Goal: Task Accomplishment & Management: Manage account settings

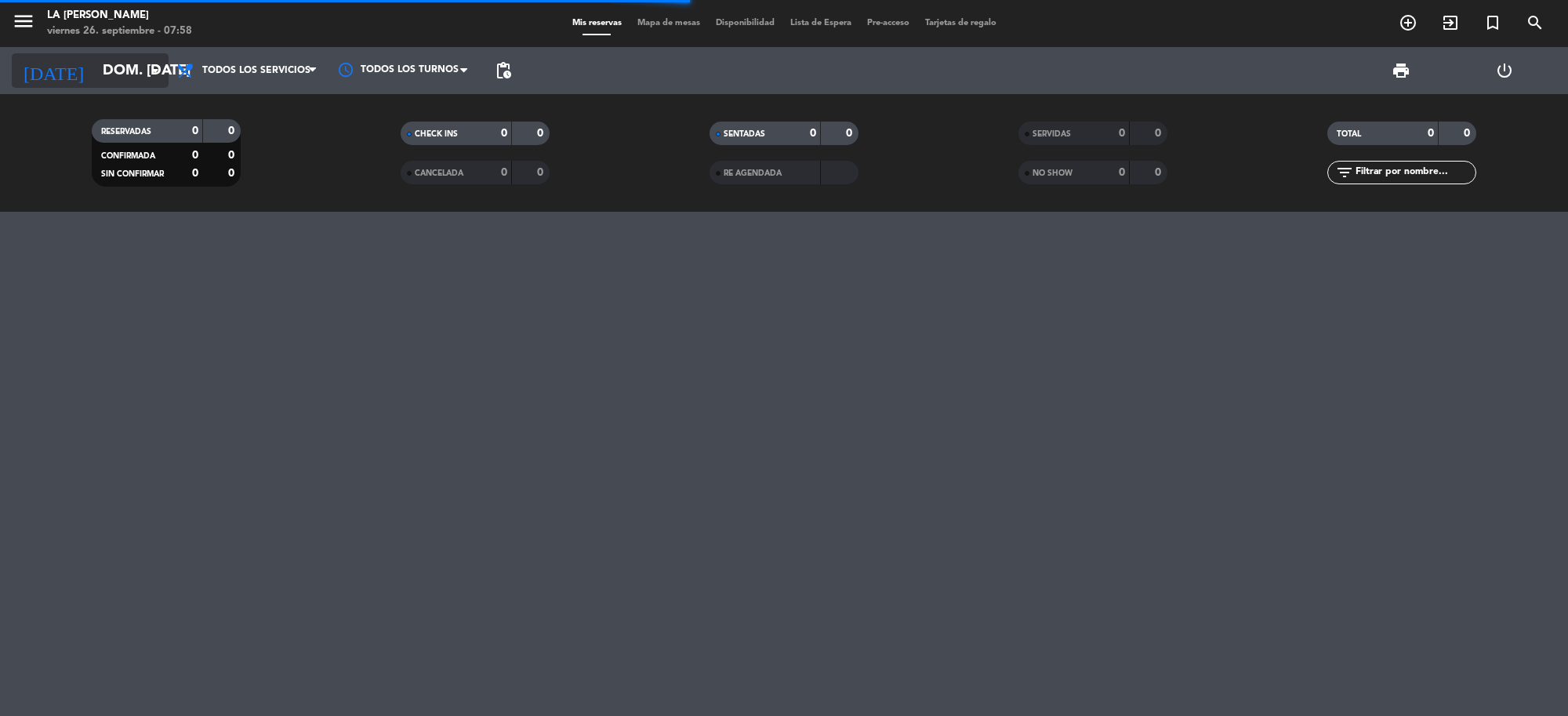
click at [105, 65] on input "dom. [DATE]" at bounding box center [187, 71] width 185 height 33
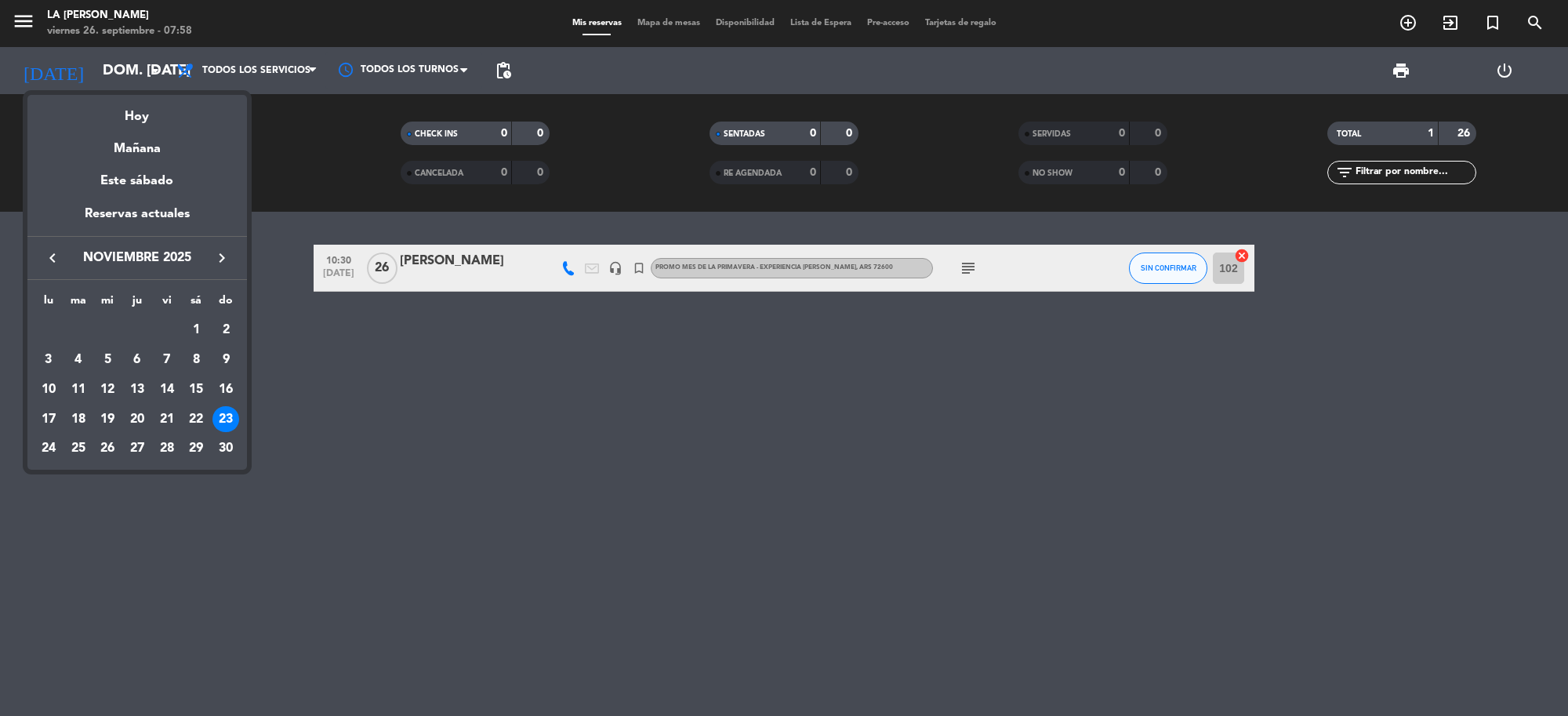
click at [47, 264] on icon "keyboard_arrow_left" at bounding box center [52, 258] width 19 height 19
click at [48, 260] on icon "keyboard_arrow_left" at bounding box center [52, 258] width 19 height 19
click at [200, 447] on div "27" at bounding box center [196, 448] width 26 height 26
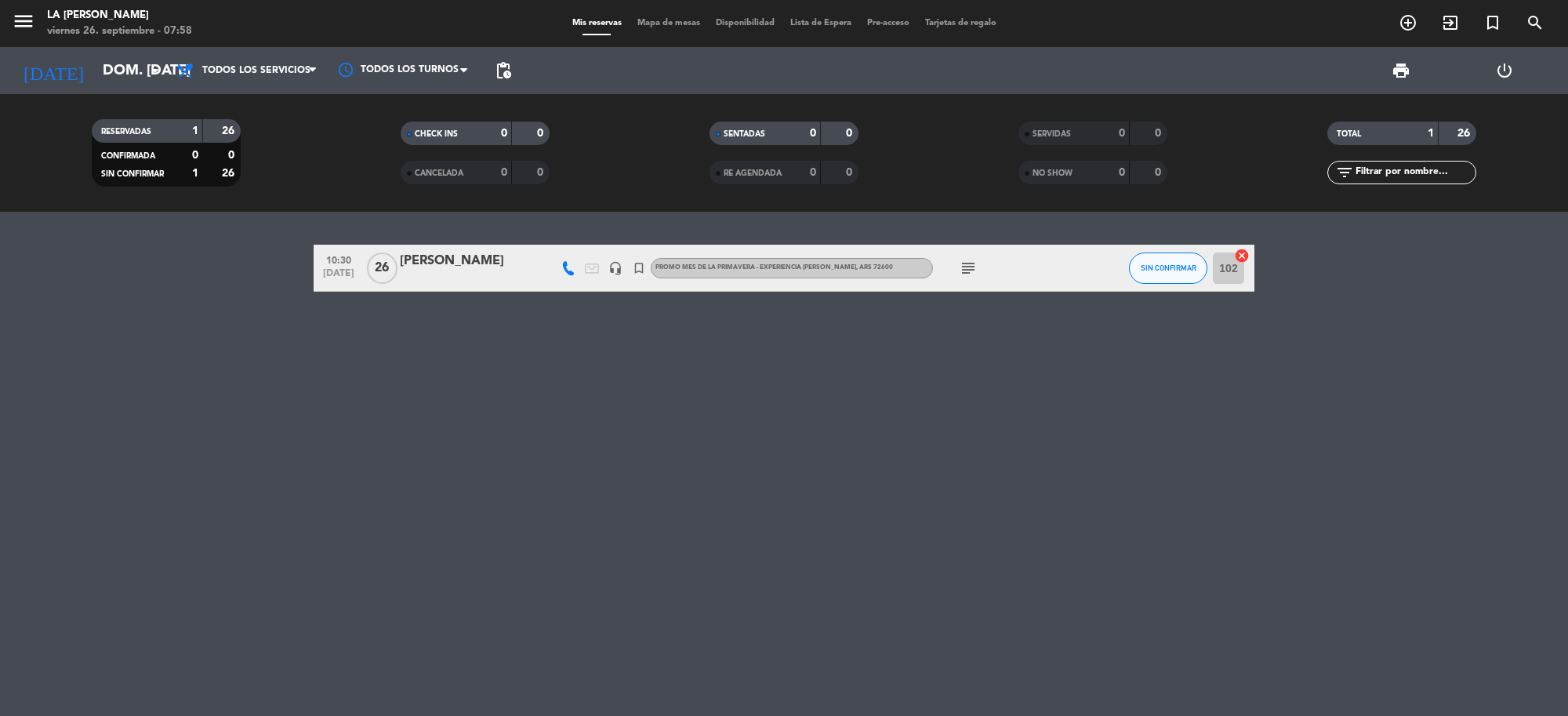
type input "sáb. [DATE]"
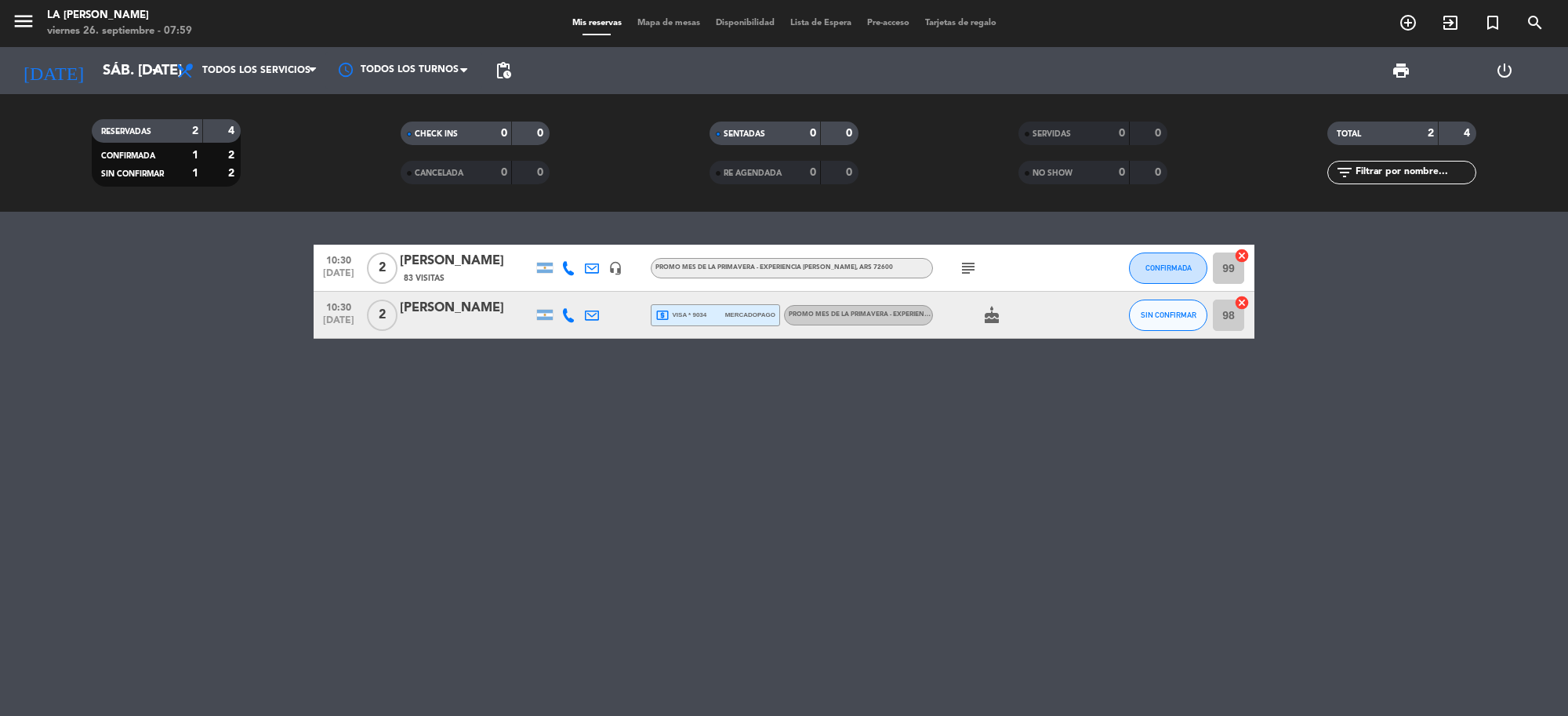
click at [494, 269] on div "[PERSON_NAME]" at bounding box center [466, 260] width 133 height 21
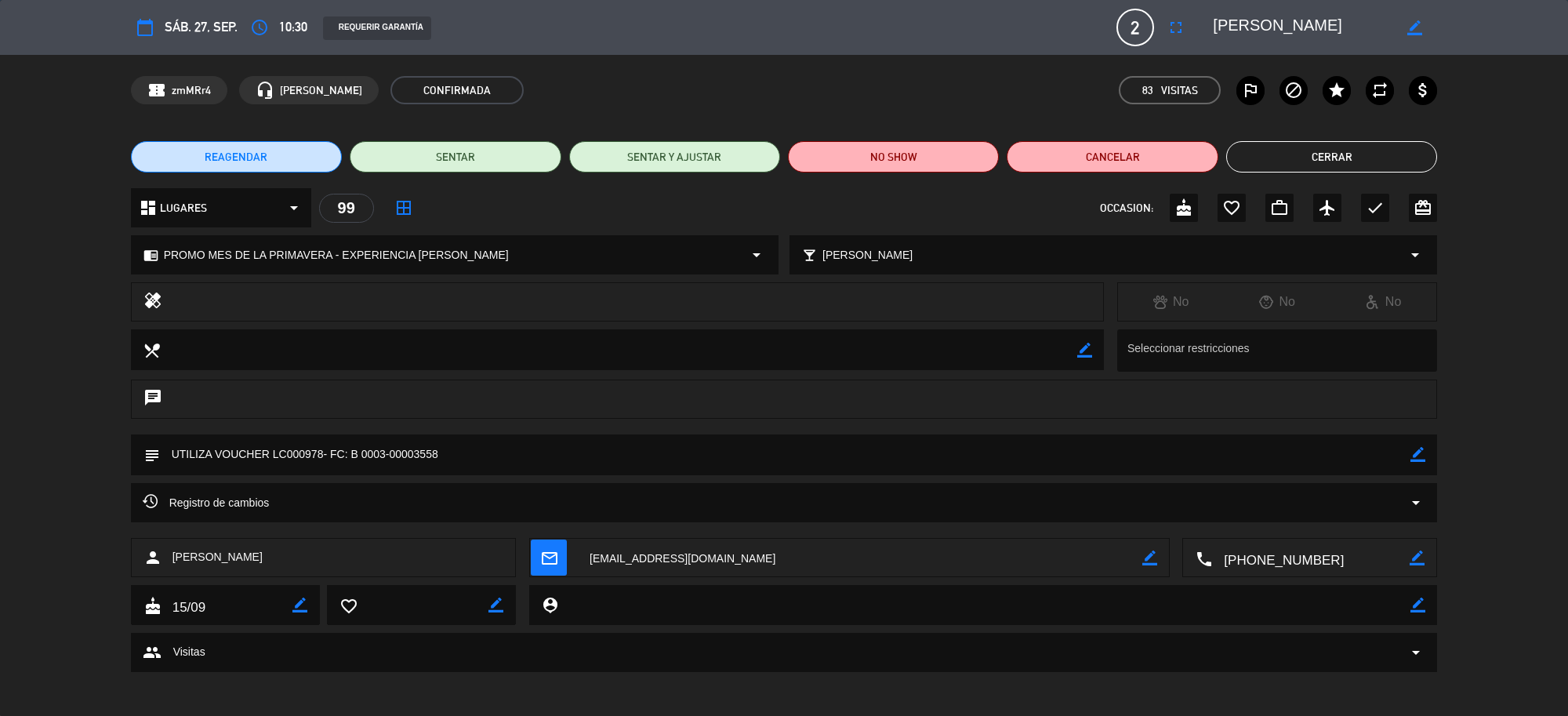
click at [1278, 557] on textarea at bounding box center [1311, 559] width 198 height 40
click at [1374, 153] on button "Cerrar" at bounding box center [1332, 157] width 211 height 31
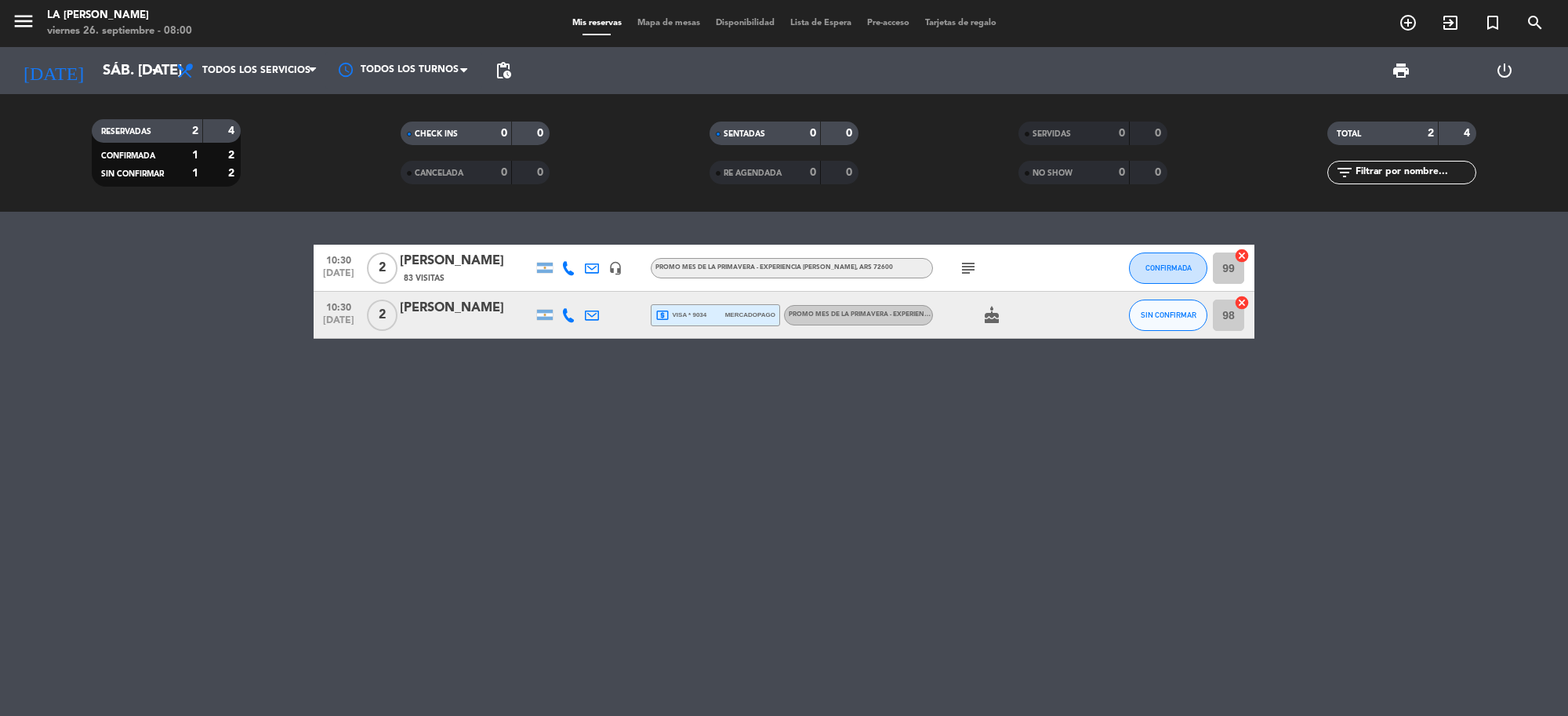
click at [488, 312] on div "[PERSON_NAME]" at bounding box center [466, 308] width 133 height 21
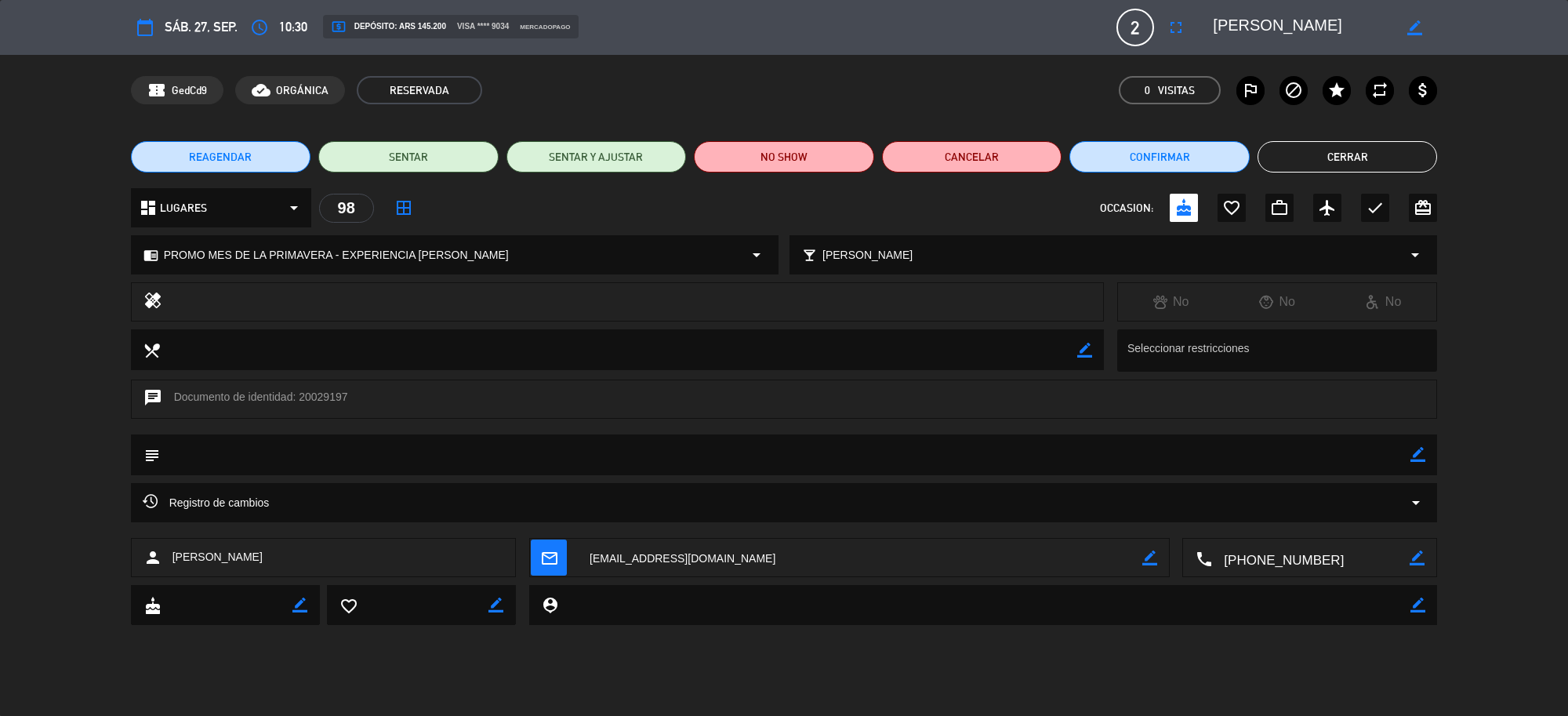
click at [1278, 560] on textarea at bounding box center [1311, 559] width 198 height 40
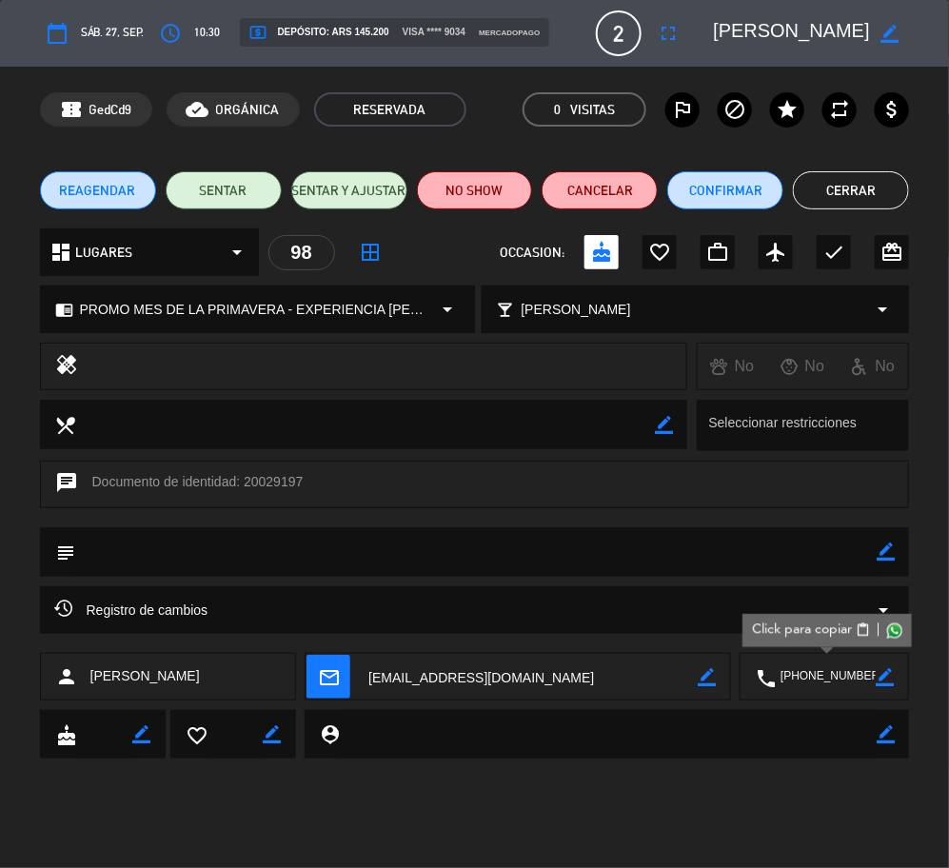
click at [54, 22] on icon "calendar_today" at bounding box center [57, 33] width 23 height 23
click at [824, 181] on button "Cerrar" at bounding box center [851, 190] width 116 height 38
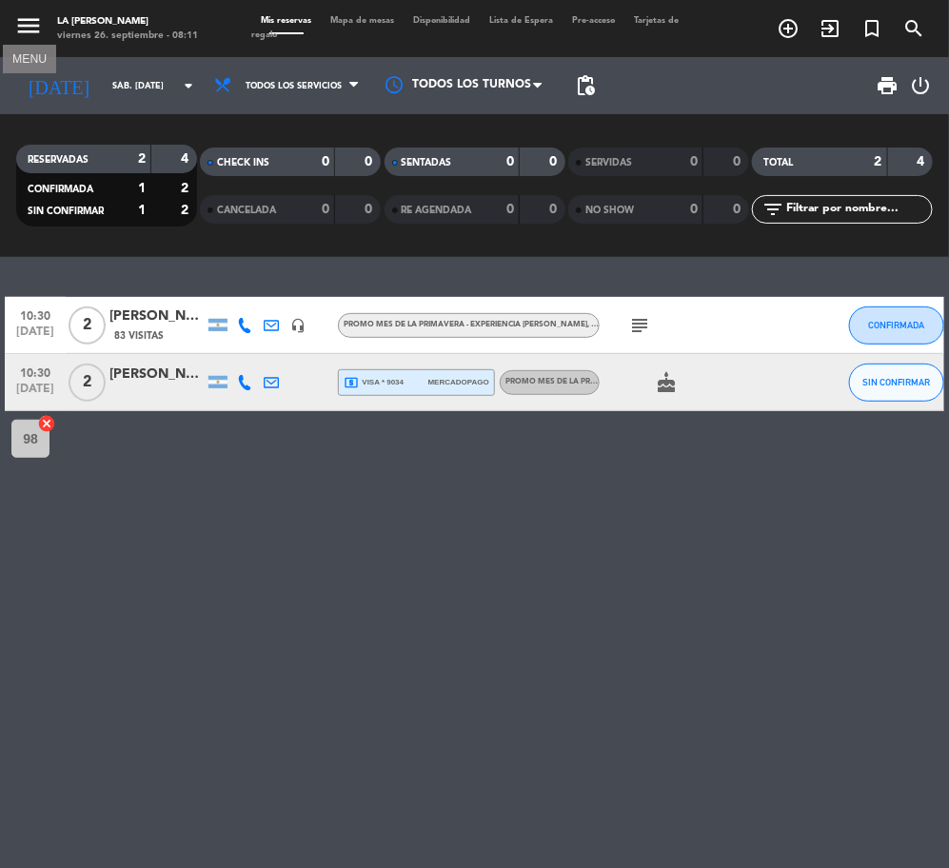
click at [29, 33] on icon "menu" at bounding box center [28, 25] width 29 height 29
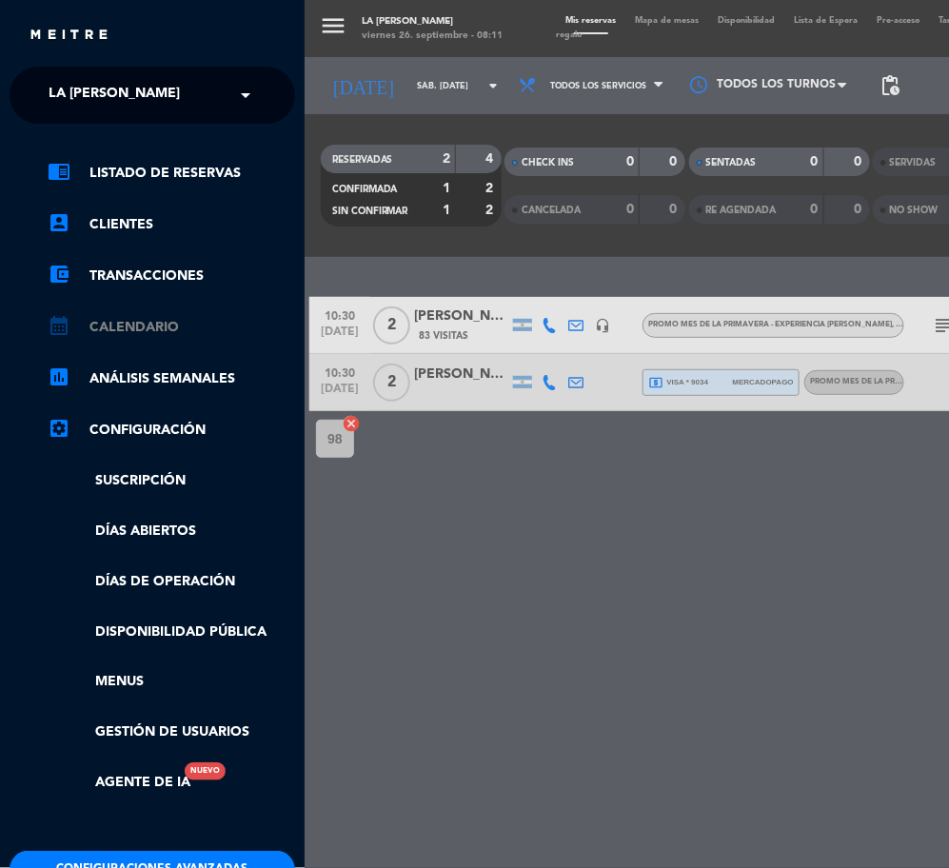
click at [141, 321] on link "calendar_month Calendario" at bounding box center [171, 327] width 247 height 23
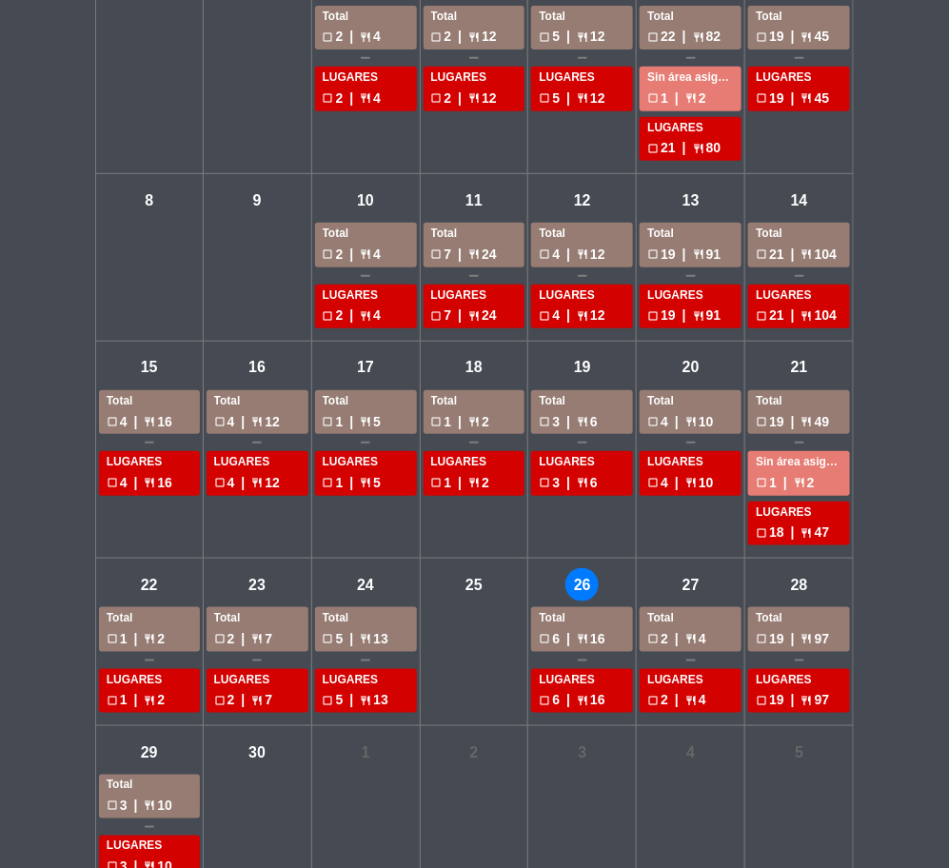
scroll to position [230, 0]
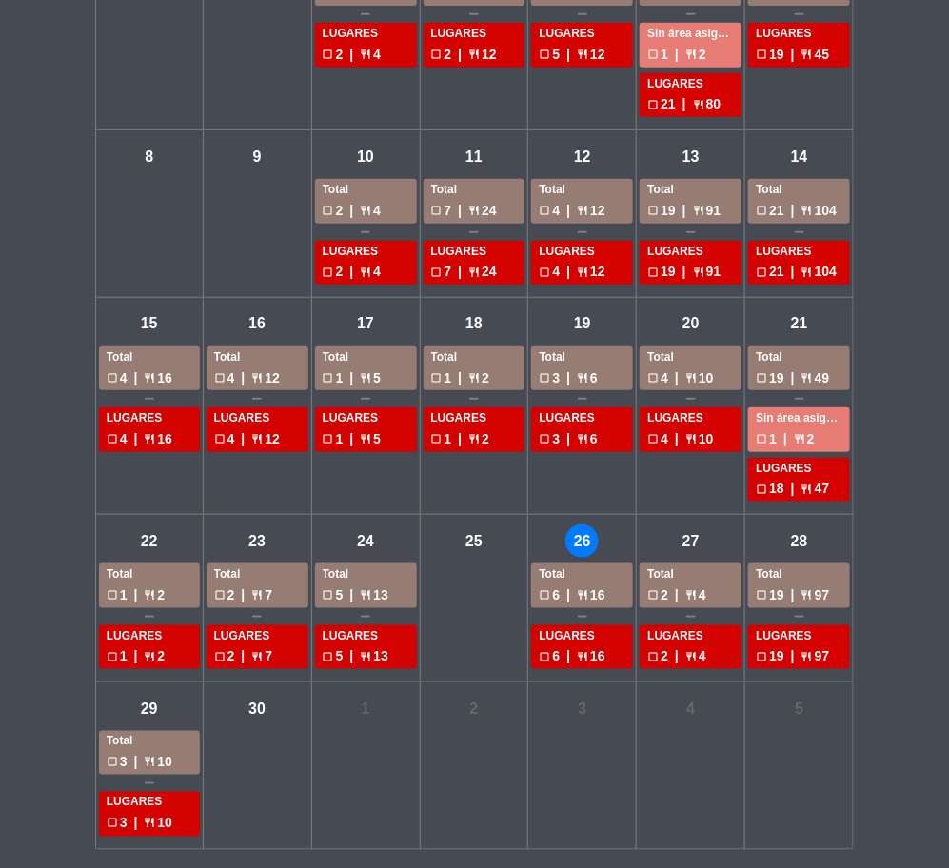
click at [895, 222] on div "chevron_left chevron_right septiembre 2025 dashboard Áreas restaurant_menu Todo…" at bounding box center [474, 348] width 949 height 1042
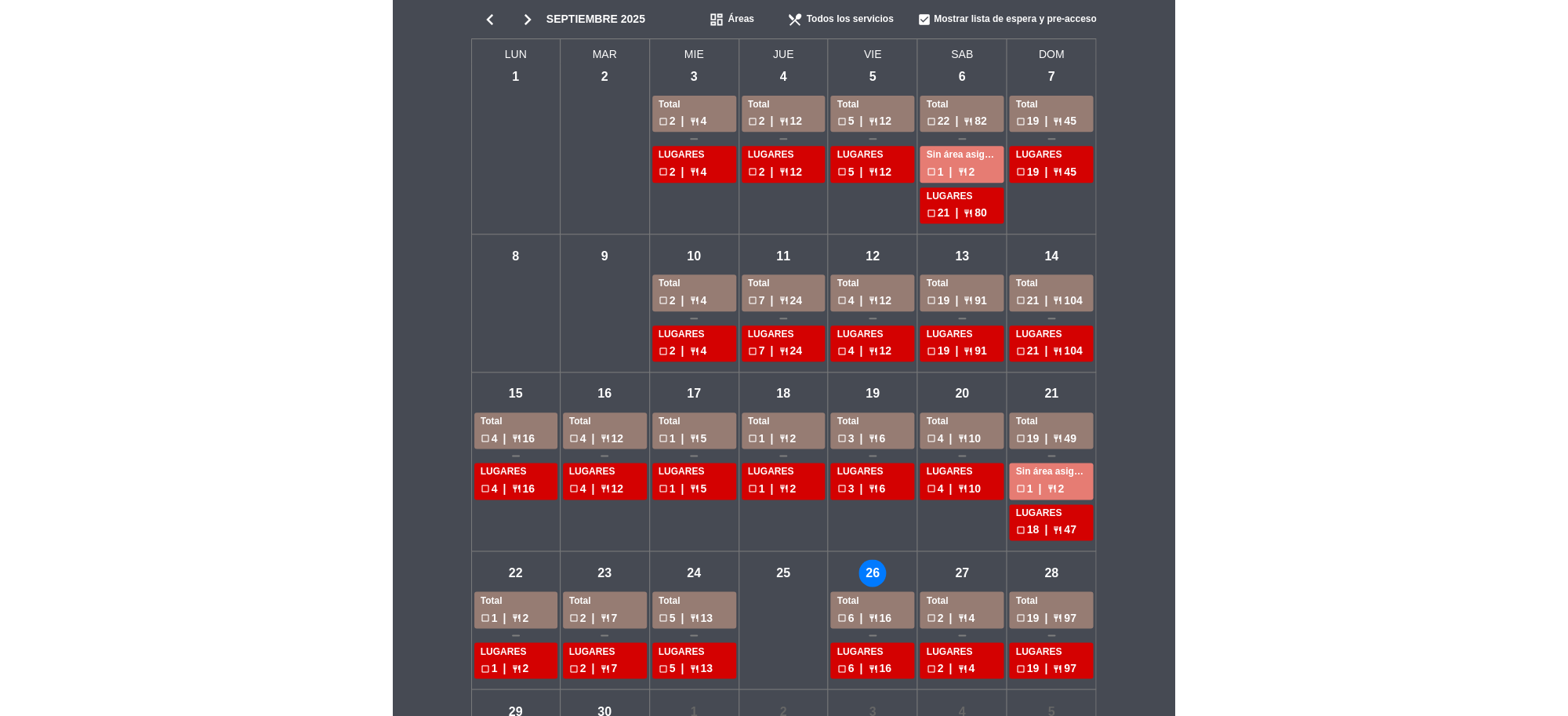
scroll to position [0, 0]
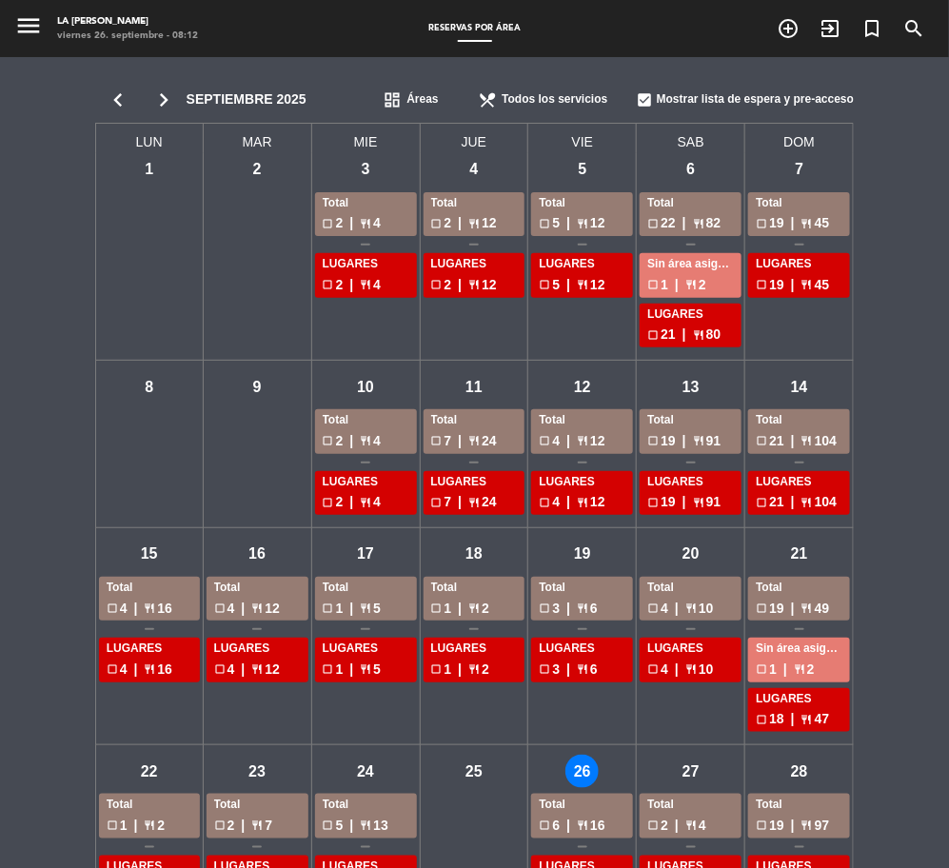
click at [165, 93] on icon "chevron_right" at bounding box center [164, 100] width 46 height 27
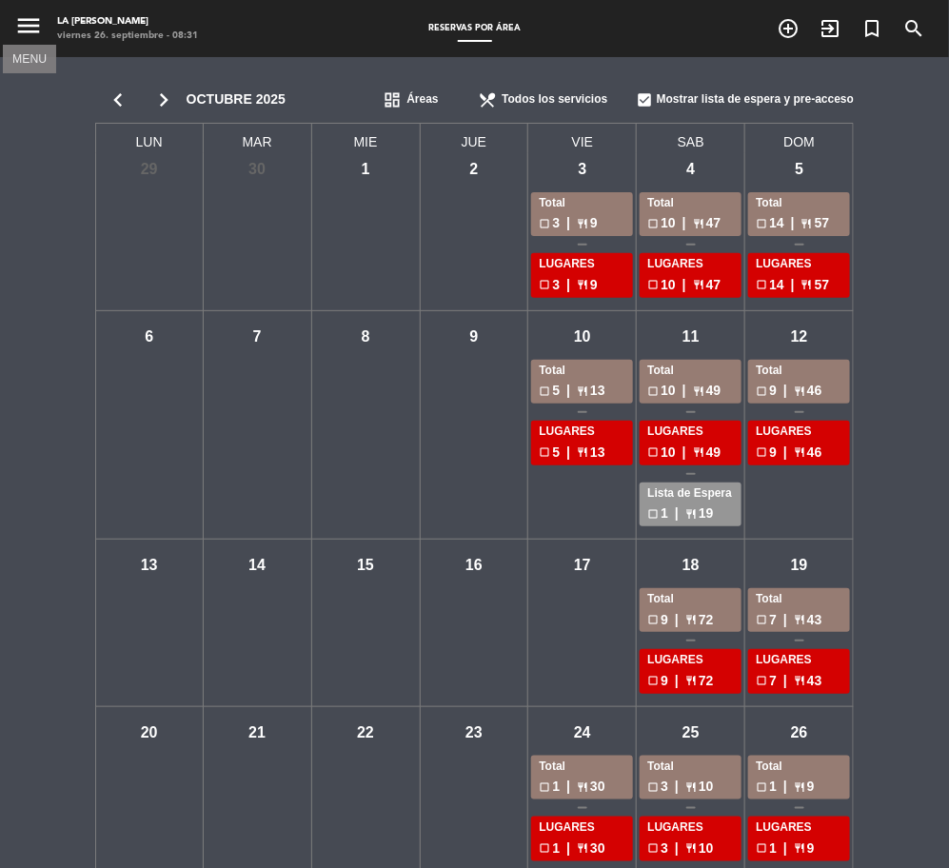
click at [15, 31] on icon "menu" at bounding box center [28, 25] width 29 height 29
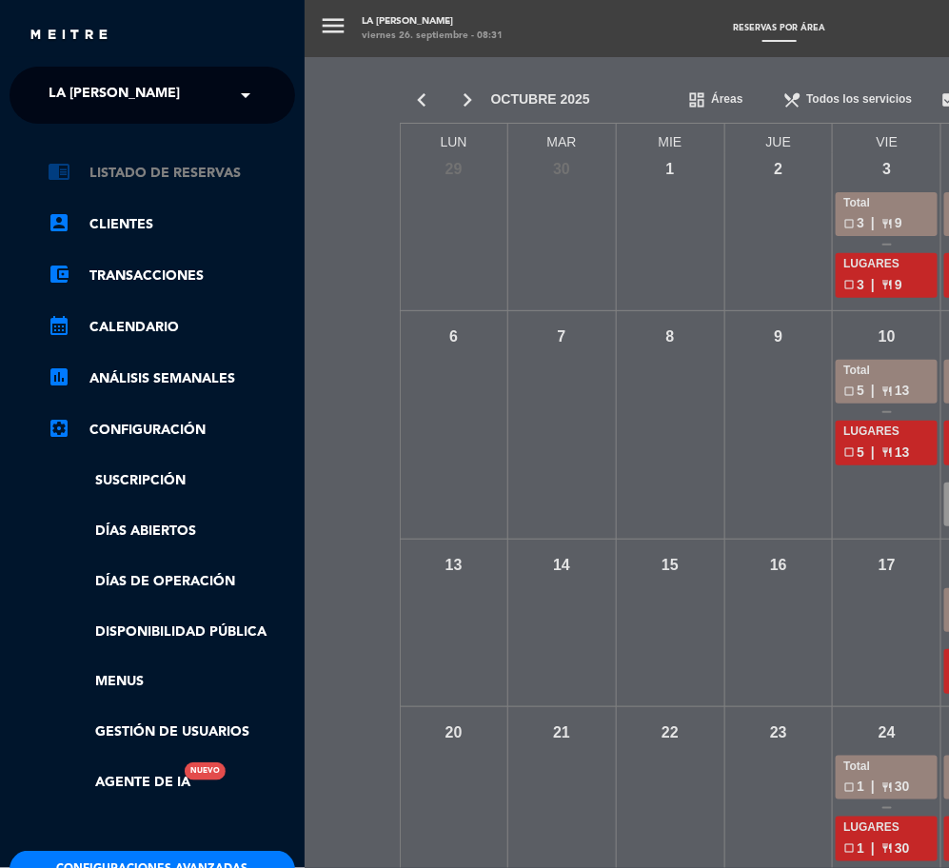
click at [116, 181] on link "chrome_reader_mode Listado de Reservas" at bounding box center [171, 173] width 247 height 23
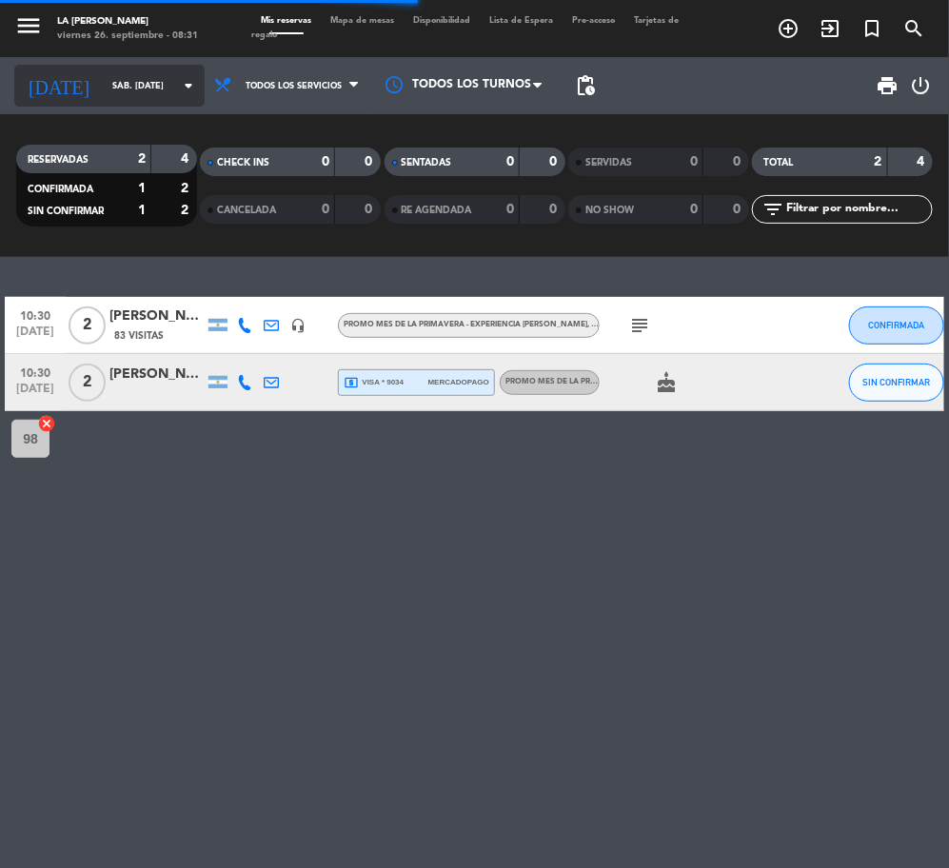
click at [121, 88] on input "sáb. [DATE]" at bounding box center [164, 85] width 122 height 29
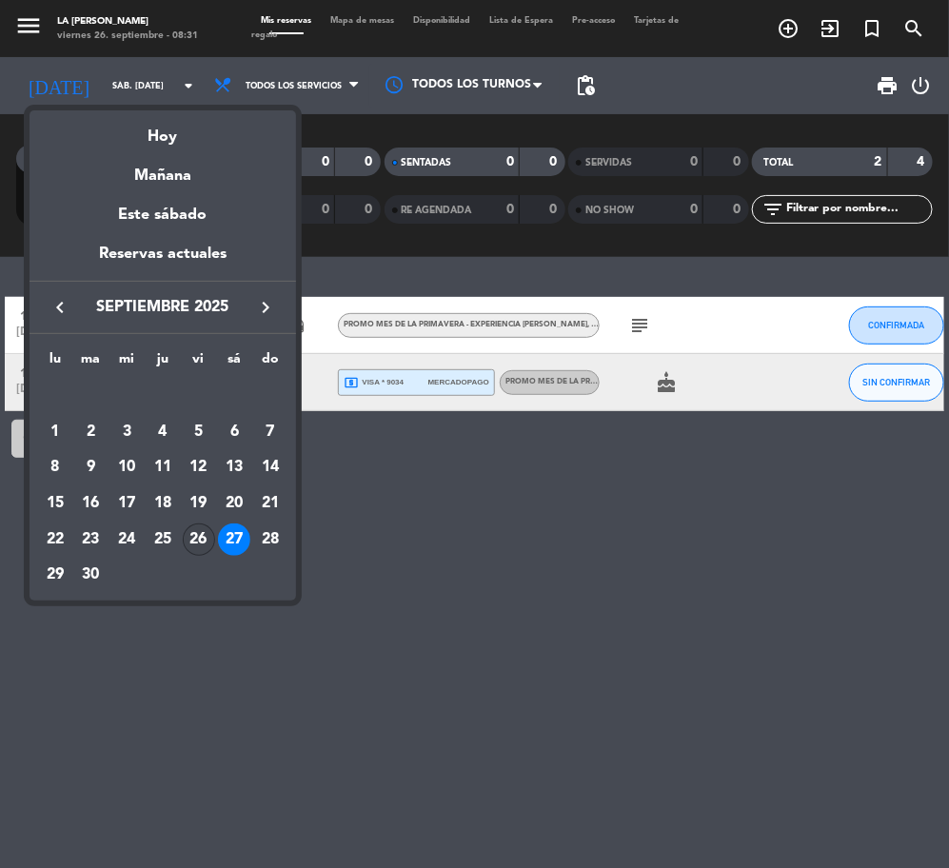
click at [193, 539] on div "26" at bounding box center [199, 539] width 32 height 32
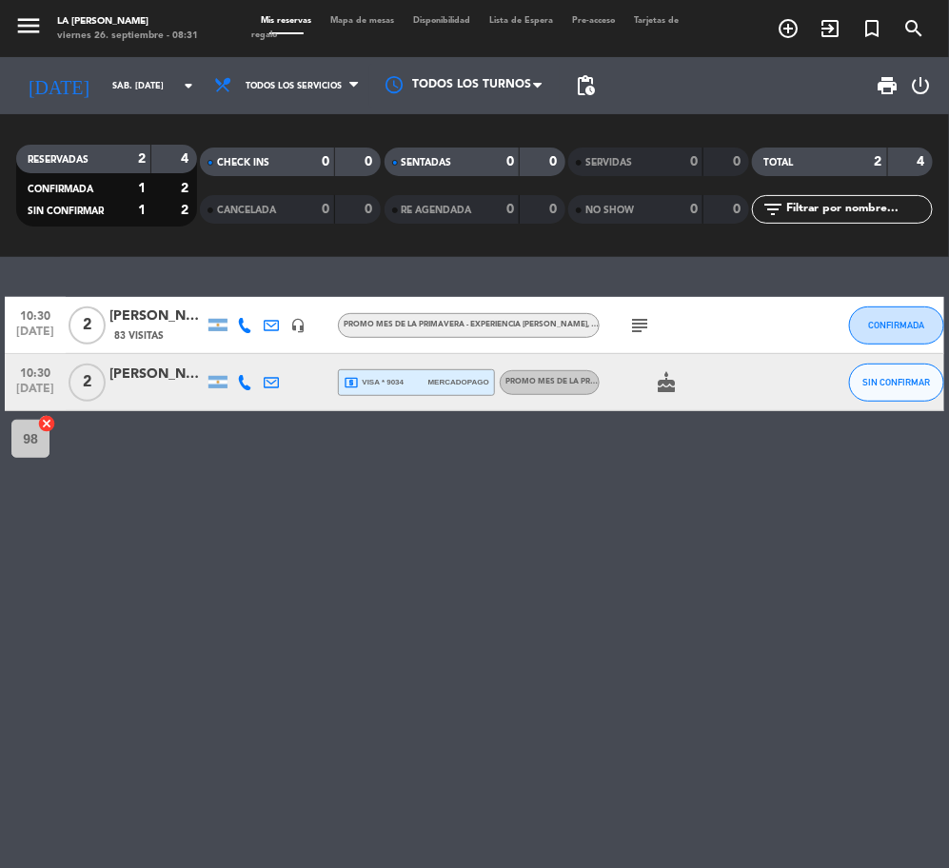
type input "vie. [DATE]"
